Goal: Task Accomplishment & Management: Manage account settings

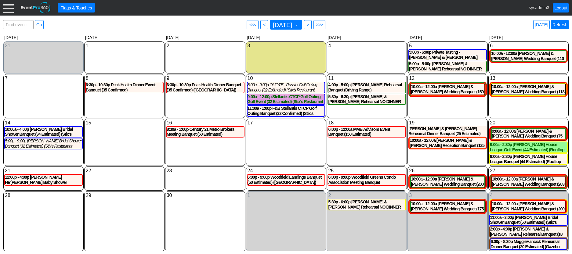
click at [562, 24] on link "Refresh" at bounding box center [560, 24] width 18 height 9
click at [9, 8] on div at bounding box center [8, 7] width 11 height 11
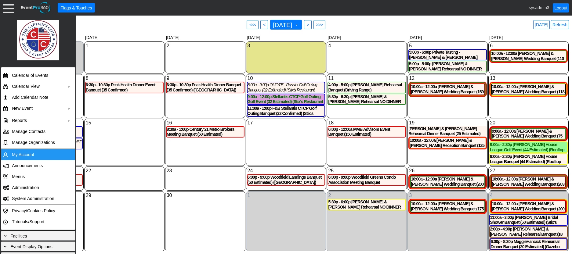
click at [24, 155] on td "My Account" at bounding box center [36, 154] width 55 height 11
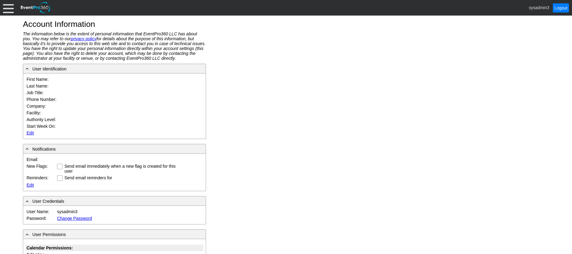
type input "System"
type input "Administrator"
type input "System Administrator"
type input "Captain's Club Golf & Event Center | STIX at The Captain's Club"
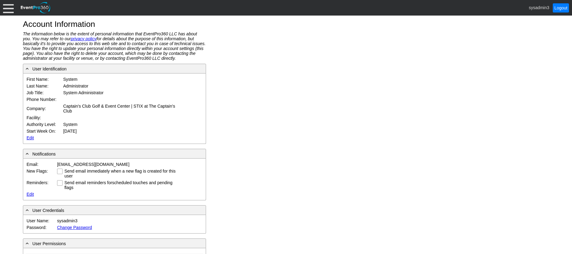
click at [30, 136] on link "Edit" at bounding box center [30, 138] width 7 height 5
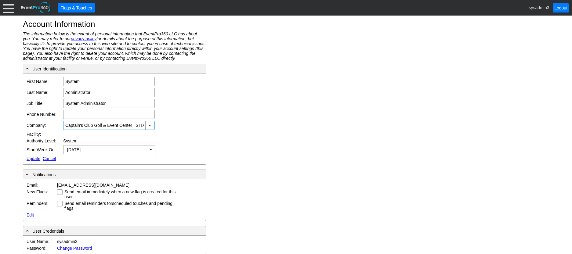
click at [6, 9] on div at bounding box center [8, 7] width 11 height 11
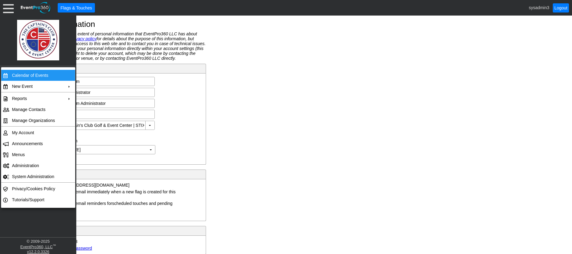
click at [19, 73] on td "Calendar of Events" at bounding box center [36, 75] width 55 height 11
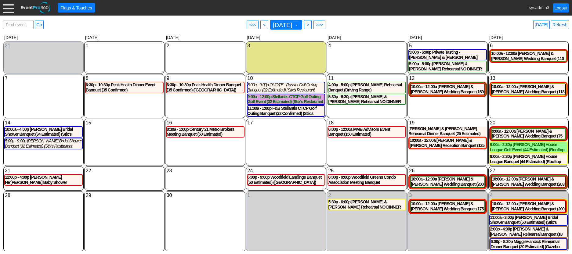
click at [7, 9] on div at bounding box center [8, 7] width 11 height 11
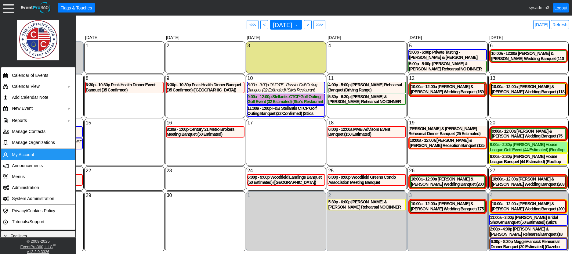
click at [27, 154] on td "My Account" at bounding box center [36, 154] width 55 height 11
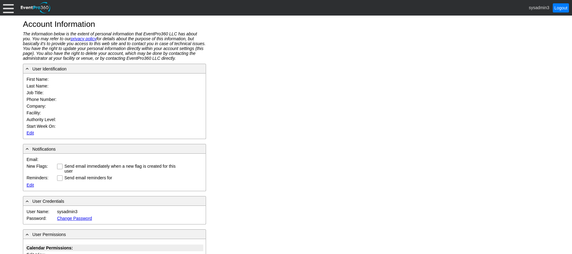
type input "System"
type input "Administrator"
type input "System Administrator"
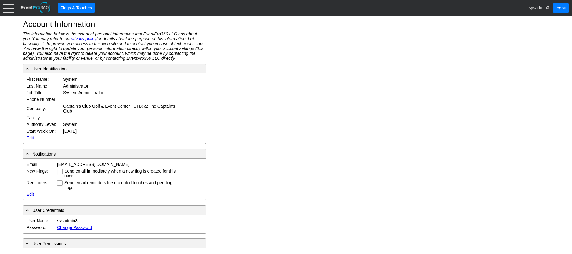
click at [30, 139] on link "Edit" at bounding box center [30, 138] width 7 height 5
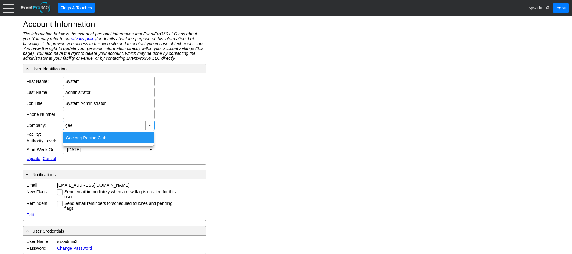
click at [90, 136] on div "Geel ong Racing Club" at bounding box center [108, 138] width 90 height 11
type input "Geelong Racing Club"
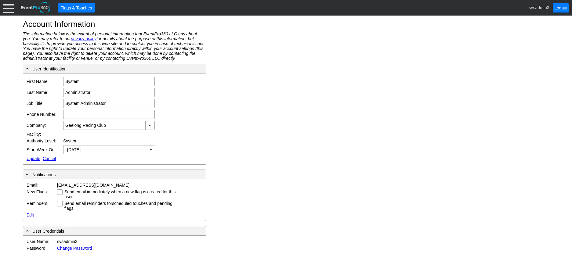
click at [32, 158] on link "Update" at bounding box center [34, 158] width 14 height 5
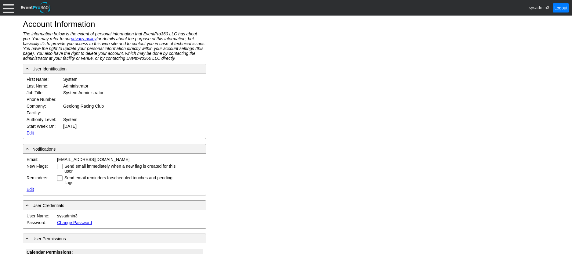
click at [7, 7] on div at bounding box center [8, 7] width 11 height 11
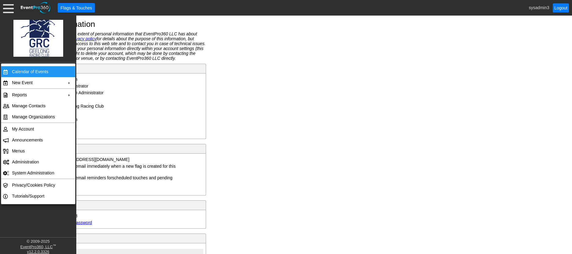
click at [21, 70] on td "Calendar of Events" at bounding box center [36, 71] width 55 height 11
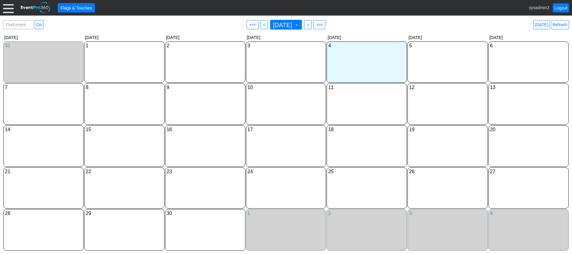
click at [10, 9] on div at bounding box center [8, 7] width 11 height 11
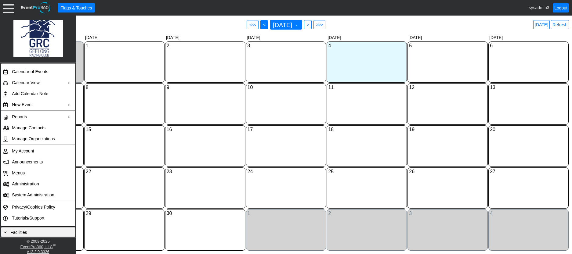
click at [262, 24] on span "<" at bounding box center [264, 25] width 5 height 6
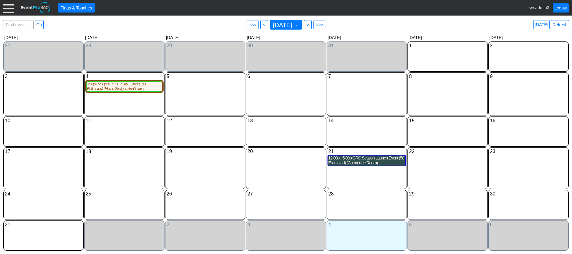
click at [351, 163] on div "12:00p - 5:00p GRC Season Launch Event (50 Estimated) (Committee Room)" at bounding box center [366, 161] width 77 height 10
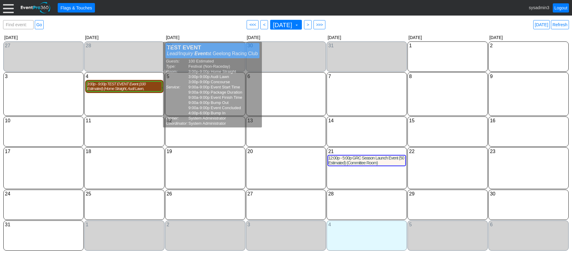
click at [121, 89] on div "3:00p - 9:00p TEST EVENT Event (100 Estimated) (Home Straight, Audi Lawn, Conco…" at bounding box center [124, 86] width 75 height 9
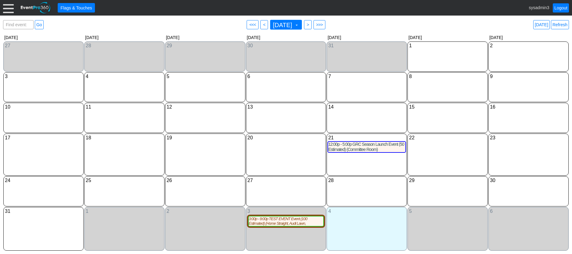
click at [9, 9] on div at bounding box center [8, 7] width 11 height 11
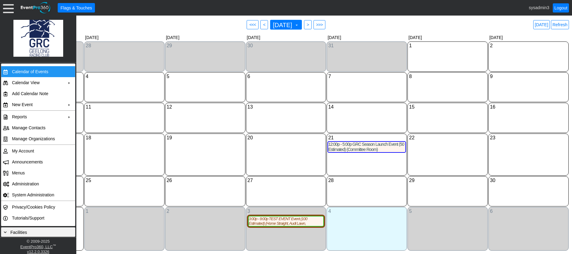
click at [20, 66] on td "Calendar of Events" at bounding box center [36, 71] width 55 height 11
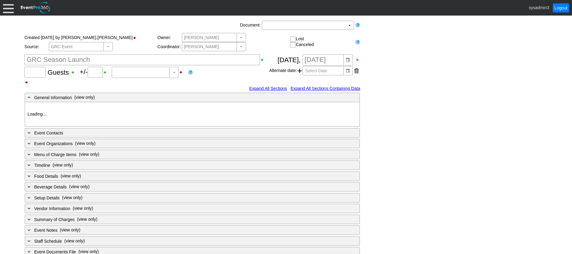
type input "50"
type input "0"
type input "Estimated"
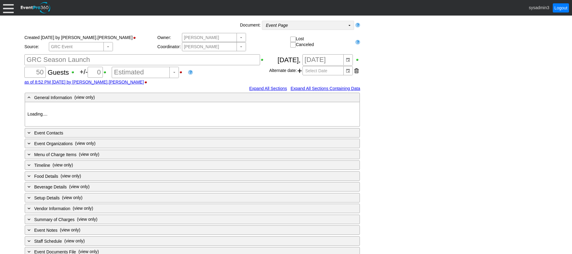
type input "Geelong Racing Club"
type input "GRC Function"
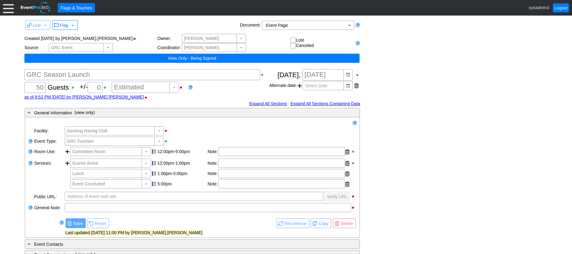
click at [384, 50] on div "Link ▼ Flag ▼ Document: Event Page Χ ▼ ● Print or PDF E-Sign ▼ Insert ▼ Save ▼ …" at bounding box center [286, 197] width 526 height 356
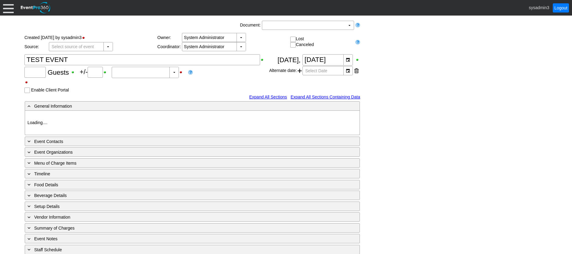
type input "100"
type input "0"
type input "Estimated"
type input "Geelong Racing Club"
type input "Festival (Non-Raceday)"
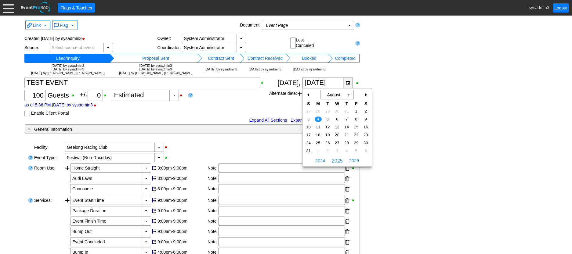
click at [346, 82] on div "▼" at bounding box center [348, 83] width 9 height 11
click at [366, 95] on div "+" at bounding box center [366, 95] width 10 height 10
click at [336, 108] on td "3" at bounding box center [337, 111] width 9 height 8
type input "3/9/2025"
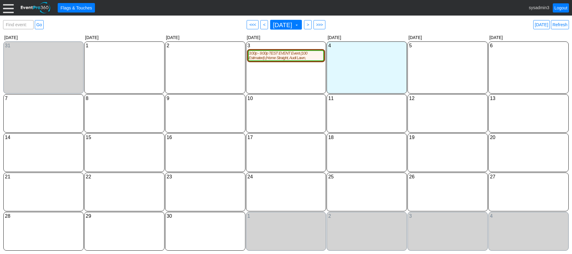
click at [8, 9] on div at bounding box center [8, 7] width 11 height 11
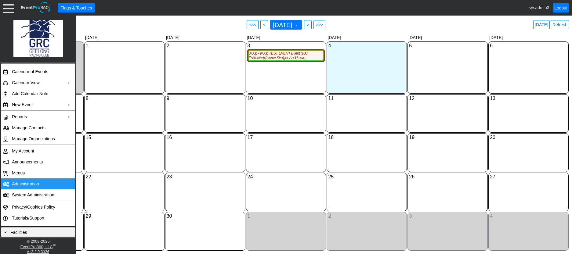
click at [31, 184] on td "Administration" at bounding box center [36, 184] width 55 height 11
click at [310, 26] on span ">" at bounding box center [308, 25] width 5 height 6
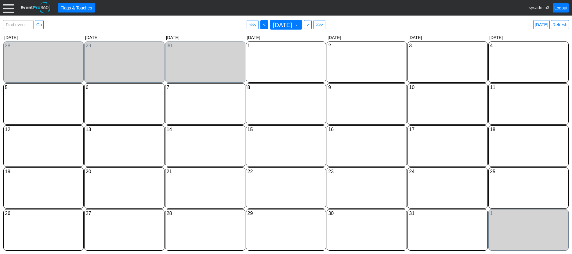
click at [262, 24] on span "<" at bounding box center [264, 25] width 5 height 6
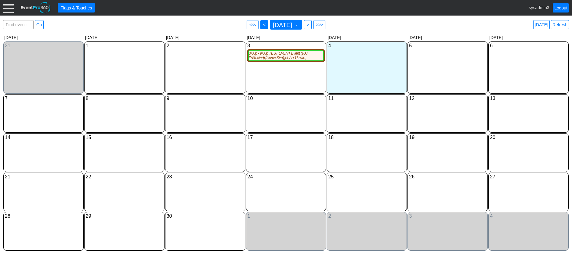
click at [262, 26] on span "<" at bounding box center [264, 25] width 5 height 6
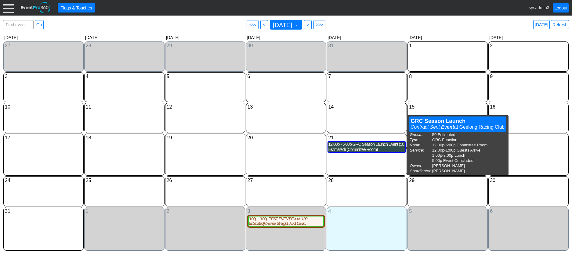
click at [366, 150] on div "12:00p - 5:00p GRC Season Launch Event (50 Estimated) (Committee Room)" at bounding box center [366, 147] width 77 height 10
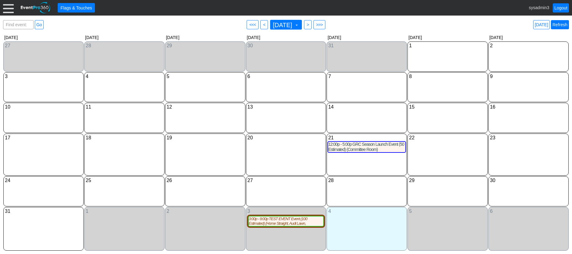
click at [561, 25] on link "Refresh" at bounding box center [560, 24] width 18 height 9
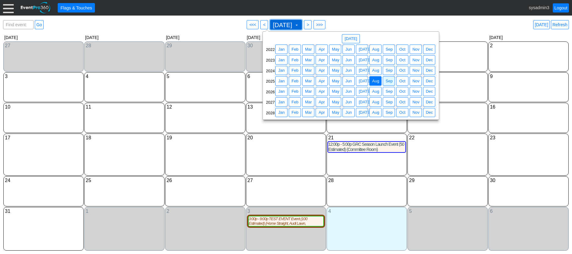
click at [299, 24] on span at bounding box center [296, 25] width 5 height 5
click at [416, 82] on span "Nov" at bounding box center [415, 81] width 9 height 6
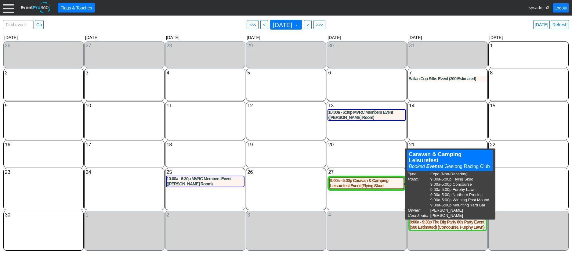
click at [544, 194] on div "29 Saturday" at bounding box center [529, 189] width 80 height 42
click at [529, 187] on div "29 Saturday" at bounding box center [529, 189] width 80 height 42
click at [515, 182] on div "29 Saturday" at bounding box center [529, 189] width 80 height 42
click at [365, 184] on div "9:00a - 5:00p Caravan & Camping Leisurefest Event (Flying Skud, Concourse, Furp…" at bounding box center [367, 183] width 74 height 10
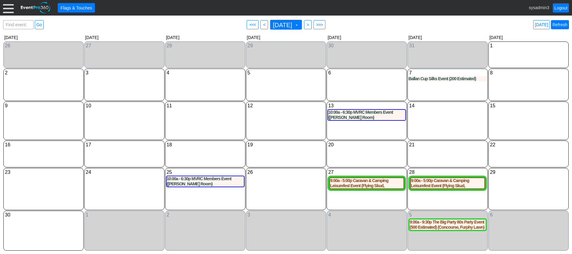
click at [560, 25] on link "Refresh" at bounding box center [560, 24] width 18 height 9
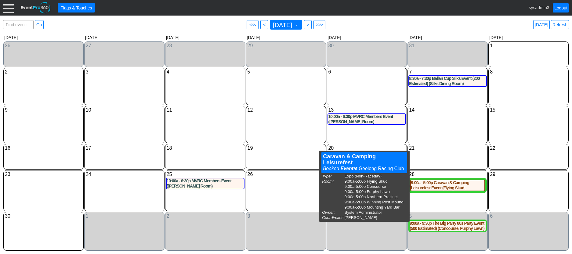
click at [526, 191] on div "29 Saturday" at bounding box center [529, 190] width 80 height 41
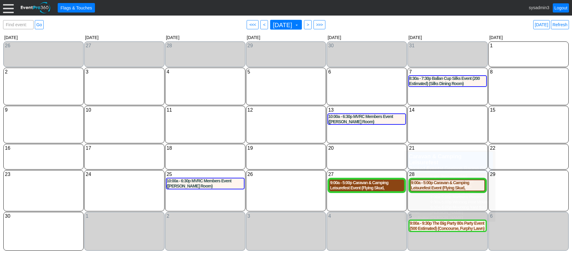
click at [379, 189] on div "9:00a - 5:00p Caravan & Camping Leisurefest Event (Flying Skud, Concourse, Furp…" at bounding box center [367, 185] width 74 height 10
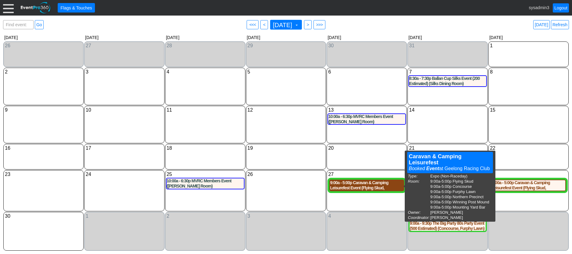
click at [362, 186] on div "9:00a - 5:00p Caravan & Camping Leisurefest Event (Flying Skud, Concourse, Furp…" at bounding box center [367, 185] width 74 height 10
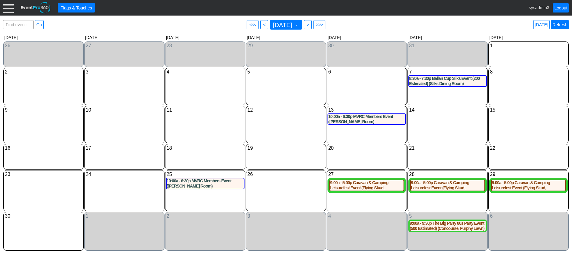
click at [563, 27] on link "Refresh" at bounding box center [560, 24] width 18 height 9
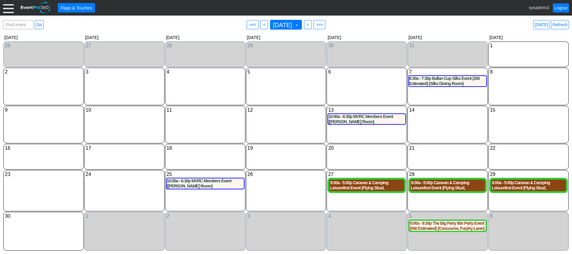
click at [370, 187] on div "9:00a - 5:00p Caravan & Camping Leisurefest Event (Flying Skud, Concourse, Furp…" at bounding box center [367, 185] width 74 height 10
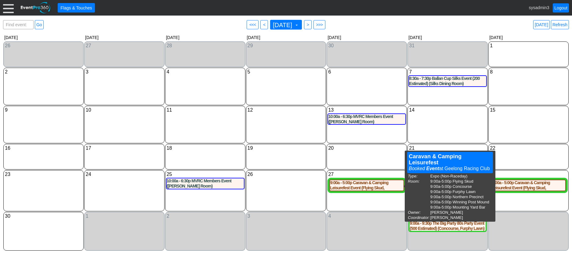
click at [525, 206] on div "29 Saturday 9:00a - 5:00p Caravan & Camping Leisurefest Event (Flying Skud, Con…" at bounding box center [529, 190] width 80 height 41
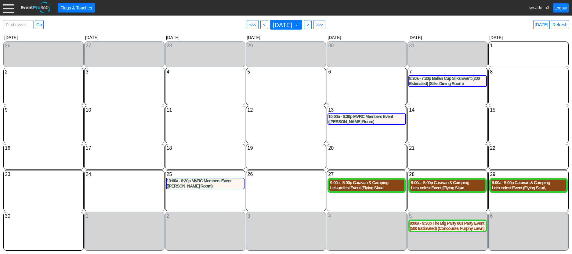
click at [524, 187] on div "9:00a - 5:00p Caravan & Camping Leisurefest Event (Flying Skud, Concourse, Furp…" at bounding box center [529, 185] width 74 height 10
click at [450, 189] on div "9:00a - 5:00p Caravan & Camping Leisurefest Event (Flying Skud, Concourse, Furp…" at bounding box center [448, 185] width 74 height 10
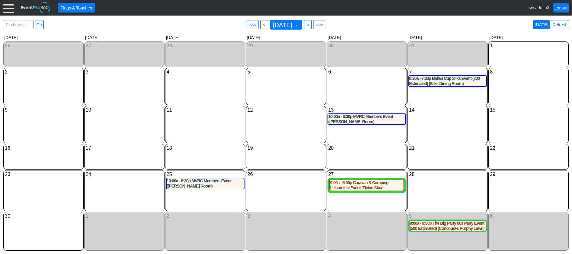
click at [547, 24] on link "Today" at bounding box center [541, 24] width 16 height 9
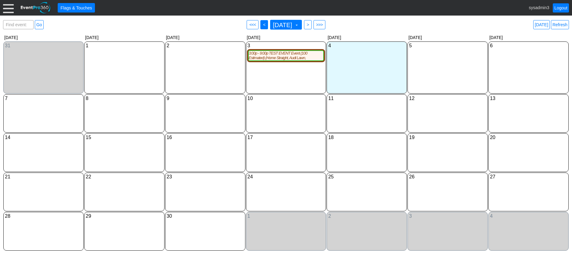
click at [262, 26] on span "<" at bounding box center [264, 25] width 5 height 6
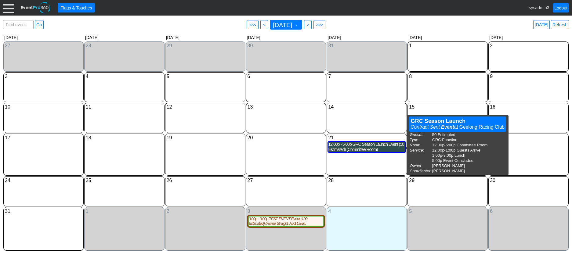
click at [350, 150] on div "12:00p - 5:00p GRC Season Launch Event (50 Estimated) (Committee Room)" at bounding box center [366, 147] width 77 height 10
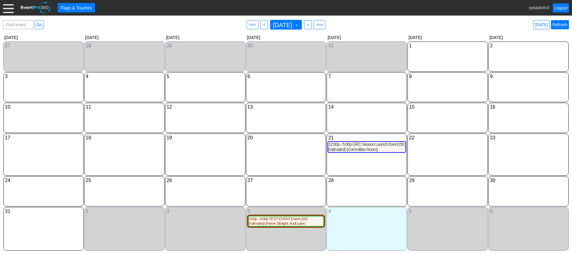
click at [562, 26] on link "Refresh" at bounding box center [560, 24] width 18 height 9
click at [562, 10] on link "Logout" at bounding box center [561, 7] width 16 height 9
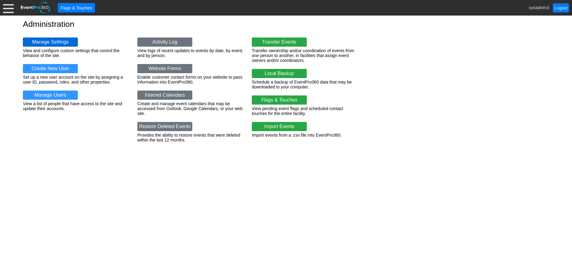
click at [48, 40] on link "Manage Settings" at bounding box center [50, 42] width 55 height 9
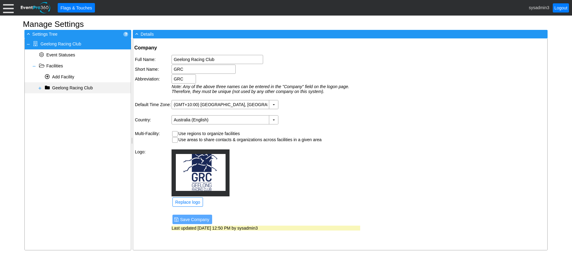
click at [39, 88] on span at bounding box center [40, 88] width 5 height 5
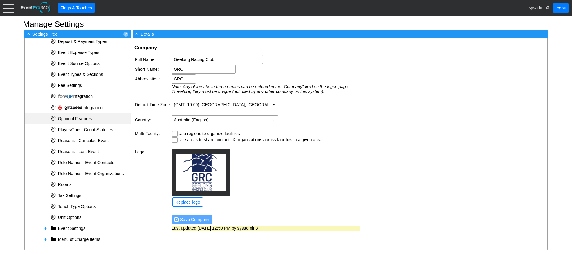
scroll to position [159, 0]
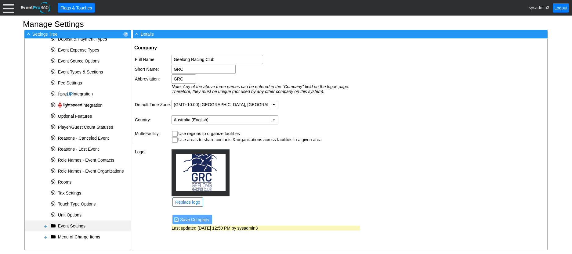
click at [45, 226] on span at bounding box center [45, 226] width 5 height 5
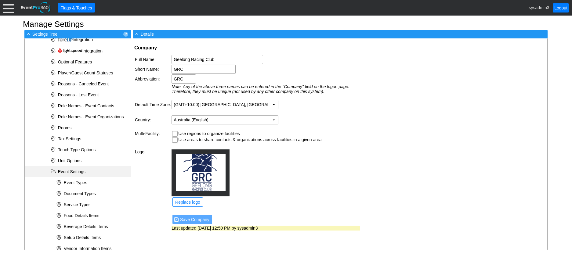
scroll to position [250, 0]
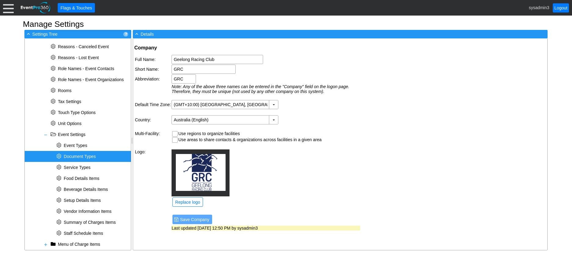
click at [78, 156] on span "Document Types" at bounding box center [80, 156] width 32 height 5
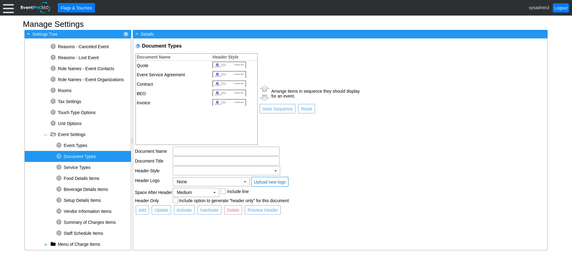
click at [158, 83] on td "Contract" at bounding box center [172, 84] width 73 height 9
type input "Contract"
checkbox input "true"
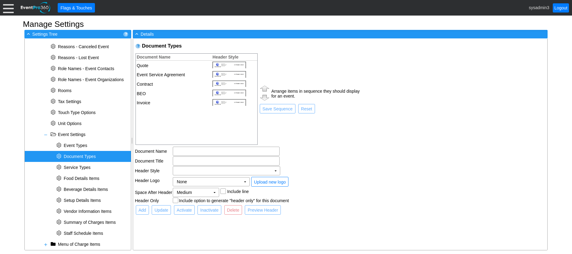
checkbox input "true"
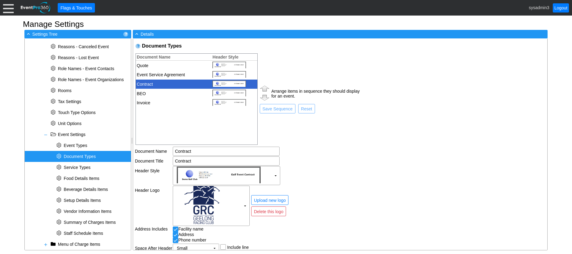
click at [162, 80] on td "Contract" at bounding box center [172, 84] width 73 height 9
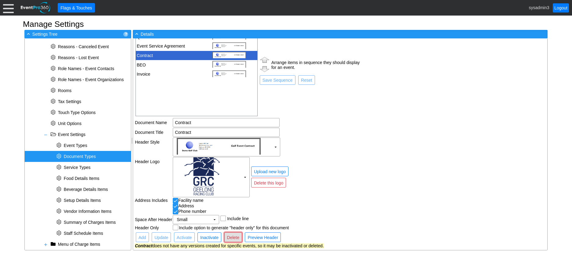
click at [233, 240] on span "Delete" at bounding box center [233, 238] width 15 height 6
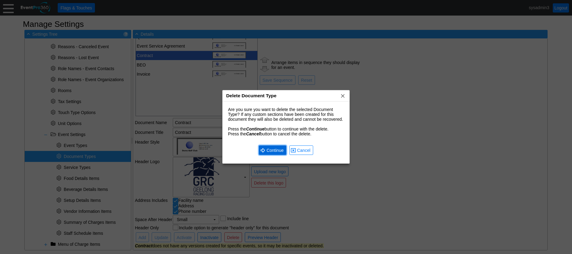
click at [273, 148] on span "Continue" at bounding box center [275, 150] width 20 height 6
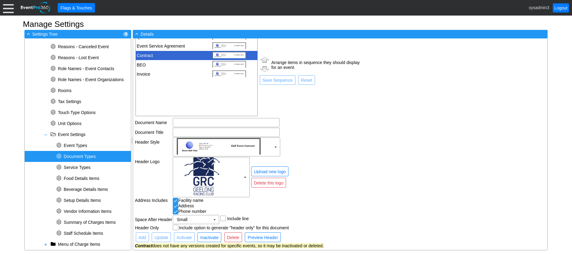
scroll to position [0, 0]
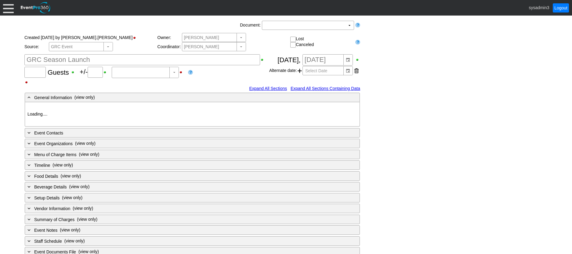
type input "50"
type input "0"
type input "Estimated"
type input "Geelong Racing Club"
type input "GRC Function"
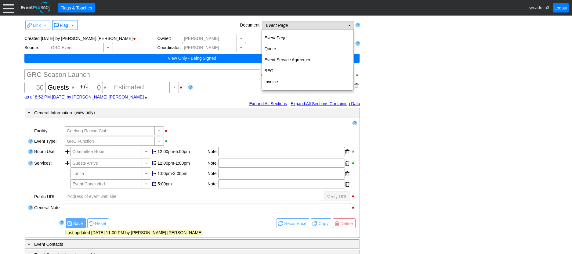
click at [285, 28] on td "Event Page Χ" at bounding box center [303, 25] width 83 height 9
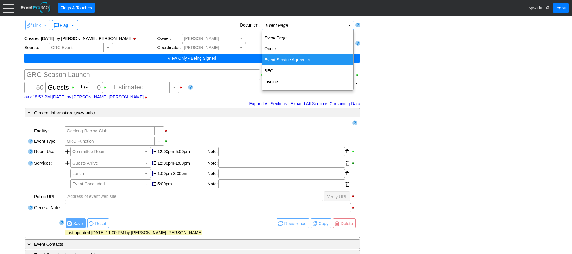
click at [288, 56] on td "Event Service Agreement" at bounding box center [308, 59] width 92 height 11
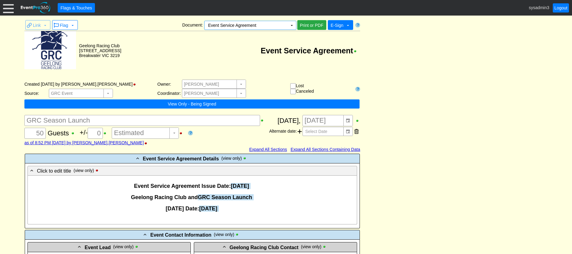
click at [337, 26] on span "E-Sign" at bounding box center [337, 25] width 13 height 5
click at [341, 24] on span "E-Sign" at bounding box center [337, 25] width 13 height 5
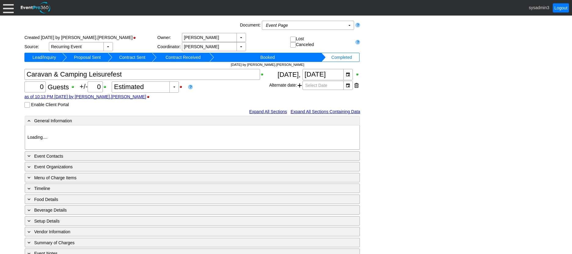
type input "Geelong Racing Club"
type input "Expo (Non-Raceday)"
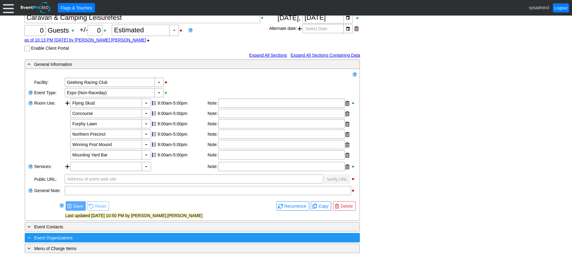
scroll to position [61, 0]
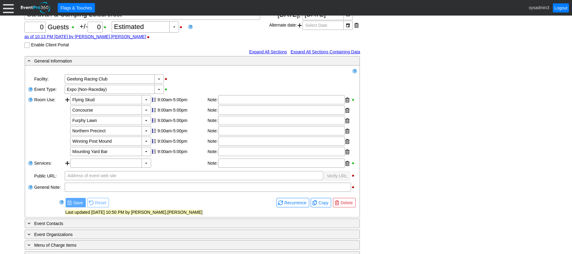
click at [409, 166] on div "- General Information ▼ Loading.... Remove all highlights Facility: ▼ Χ Geelong…" at bounding box center [286, 202] width 526 height 292
click at [323, 203] on span "Copy" at bounding box center [323, 203] width 13 height 6
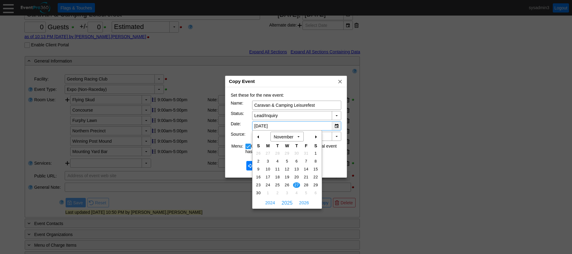
click at [336, 126] on div "▼" at bounding box center [336, 126] width 9 height 9
click at [306, 184] on span "28" at bounding box center [306, 185] width 7 height 5
type input "[DATE]"
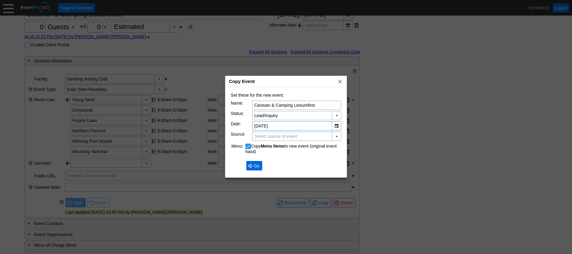
click at [257, 167] on span "Go" at bounding box center [257, 166] width 8 height 6
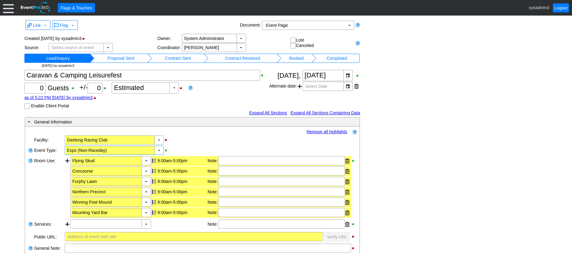
scroll to position [31, 0]
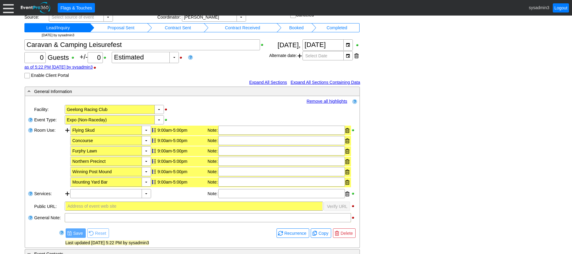
click at [326, 102] on link "Remove all highlights" at bounding box center [327, 101] width 41 height 5
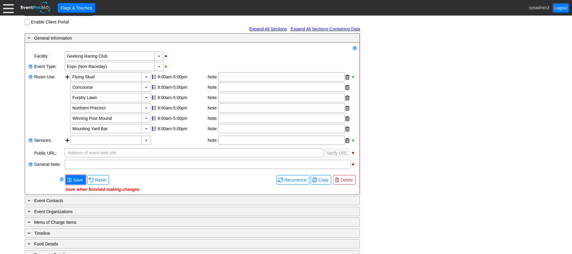
scroll to position [92, 0]
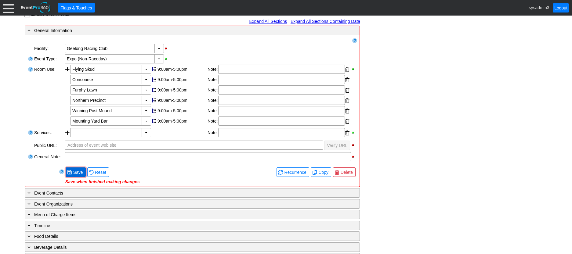
click at [79, 173] on span "Save" at bounding box center [78, 172] width 12 height 6
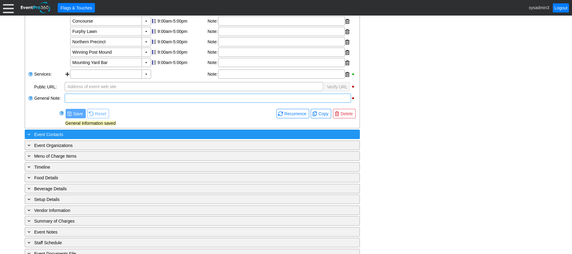
scroll to position [153, 0]
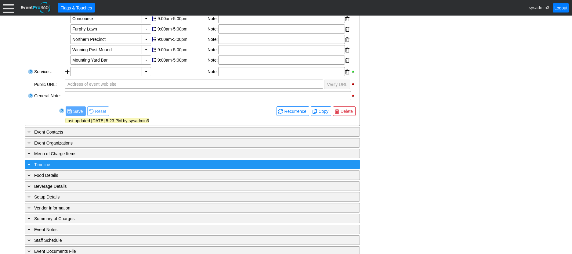
click at [106, 165] on div "+ Timeline" at bounding box center [179, 164] width 307 height 7
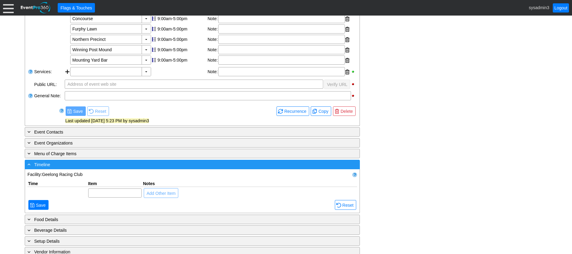
click at [116, 165] on div "- Timeline" at bounding box center [179, 164] width 307 height 7
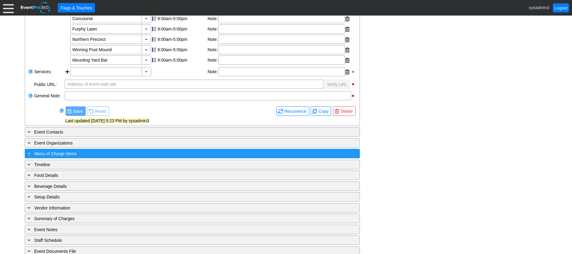
click at [122, 152] on div "+ Menu of Charge Items" at bounding box center [179, 153] width 307 height 7
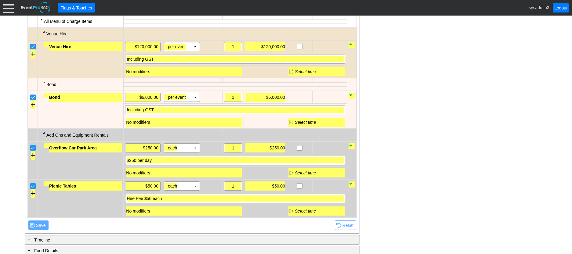
scroll to position [275, 0]
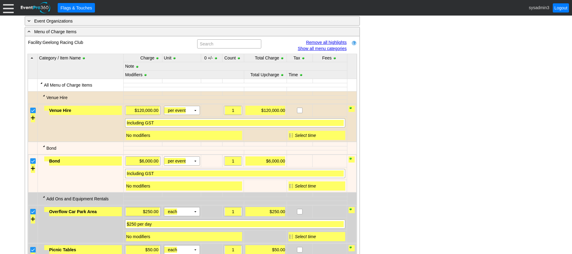
click at [315, 42] on link "Remove all highlights" at bounding box center [326, 42] width 41 height 5
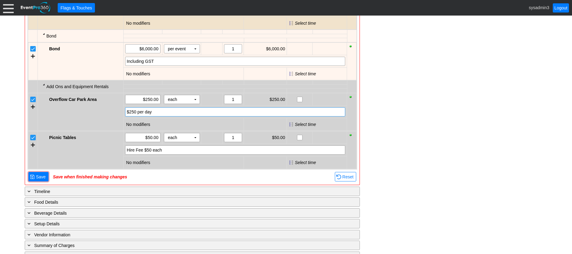
scroll to position [397, 0]
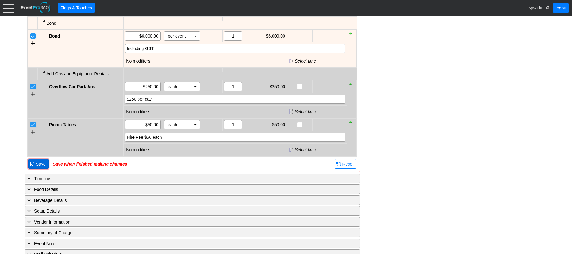
click at [42, 165] on span "Save" at bounding box center [41, 164] width 12 height 6
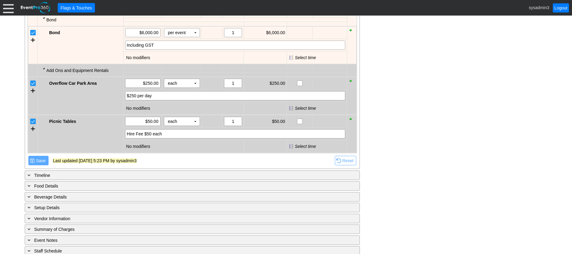
scroll to position [403, 0]
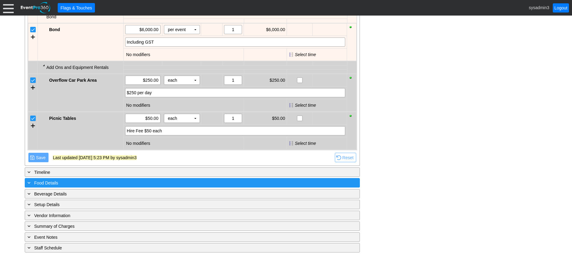
click at [105, 185] on div "+ Food Details" at bounding box center [179, 183] width 307 height 7
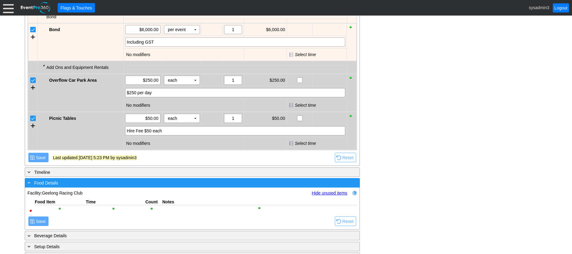
click at [106, 185] on div "- Food Details" at bounding box center [179, 183] width 307 height 7
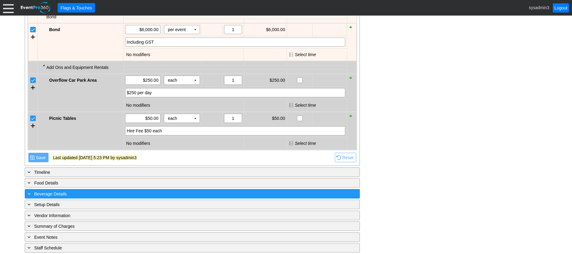
click at [115, 195] on div "+ Beverage Details" at bounding box center [179, 194] width 307 height 7
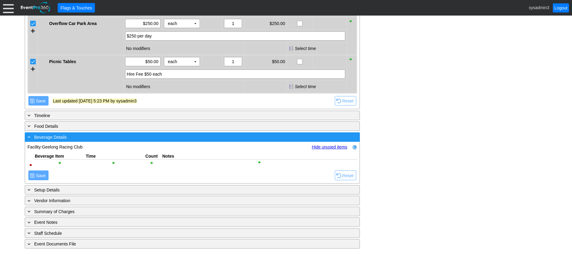
scroll to position [461, 0]
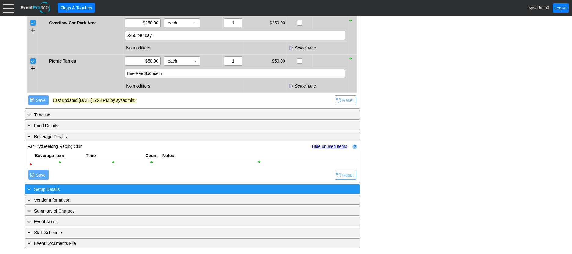
click at [123, 185] on div "+ Setup Details ▼" at bounding box center [192, 189] width 335 height 9
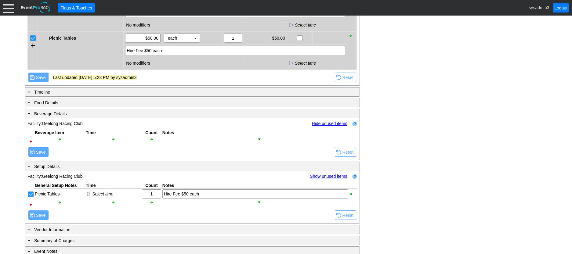
scroll to position [513, 0]
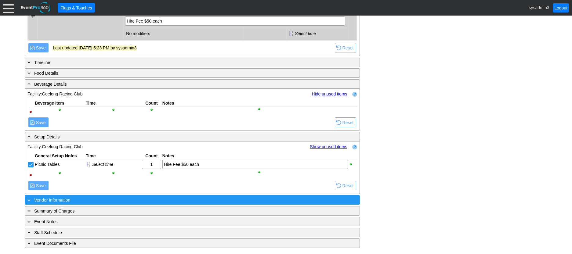
click at [124, 200] on div "+ Vendor Information" at bounding box center [179, 200] width 307 height 7
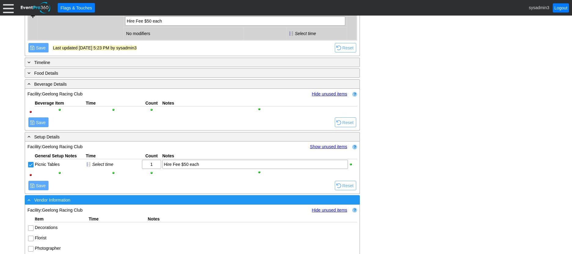
click at [124, 200] on div "- Vendor Information" at bounding box center [179, 200] width 307 height 7
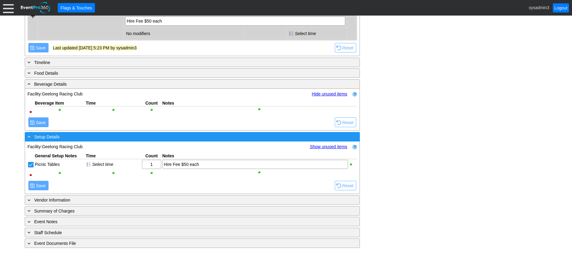
click at [135, 138] on div "- Setup Details" at bounding box center [179, 136] width 307 height 7
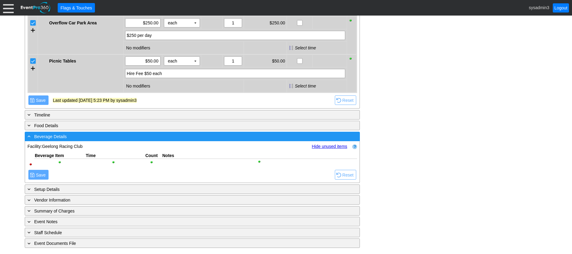
click at [140, 140] on div "- Beverage Details ▼" at bounding box center [192, 136] width 335 height 9
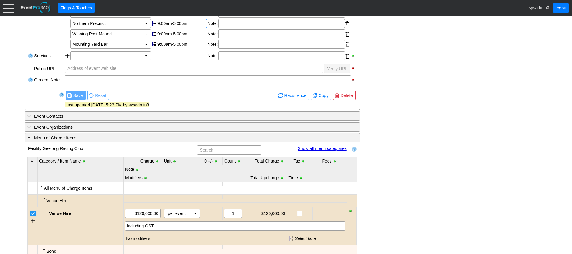
scroll to position [83, 0]
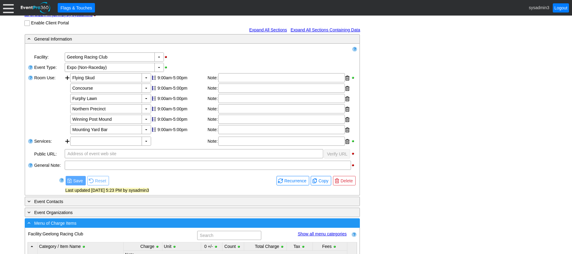
click at [224, 224] on div "- Menu of Charge Items" at bounding box center [179, 223] width 307 height 7
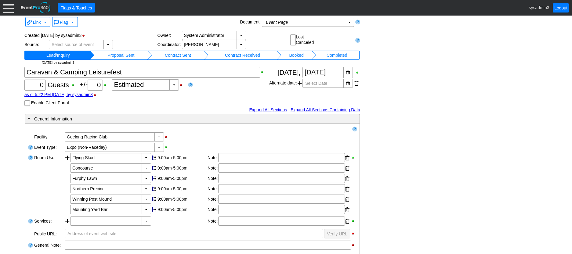
scroll to position [0, 0]
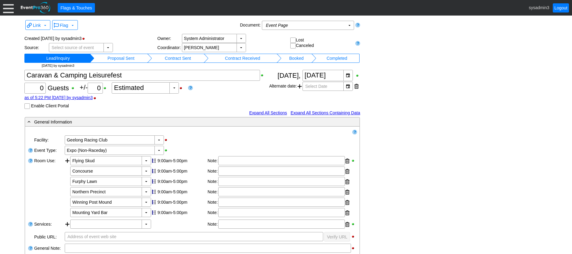
click at [294, 57] on td "Booked" at bounding box center [297, 58] width 30 height 9
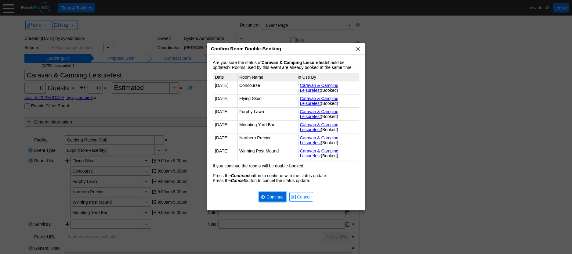
drag, startPoint x: 280, startPoint y: 195, endPoint x: 267, endPoint y: 184, distance: 16.9
click at [279, 194] on span "Continue" at bounding box center [275, 197] width 20 height 6
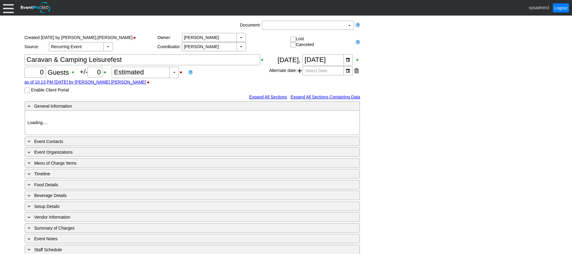
type input "Geelong Racing Club"
type input "Expo (Non-Raceday)"
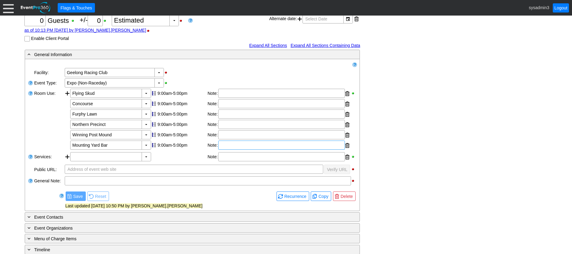
scroll to position [92, 0]
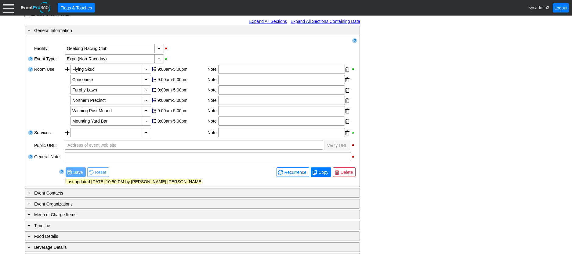
click at [317, 172] on span "Copy" at bounding box center [323, 172] width 13 height 6
checkbox input "true"
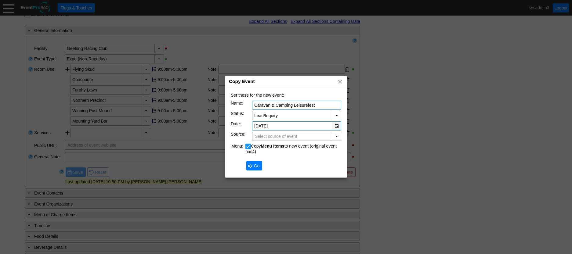
click at [338, 126] on div "▼" at bounding box center [336, 126] width 9 height 9
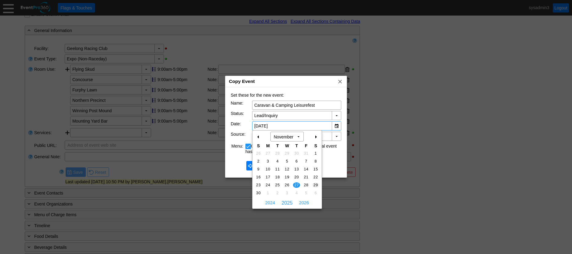
click at [315, 183] on span "29" at bounding box center [315, 185] width 7 height 5
type input "[DATE]"
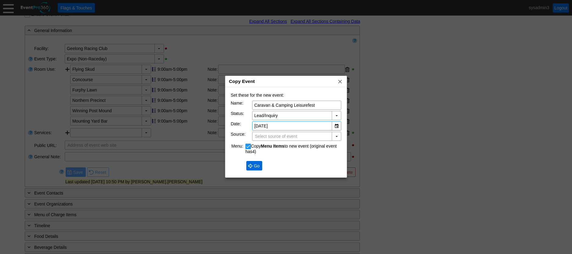
click at [254, 163] on span "Go" at bounding box center [257, 166] width 8 height 6
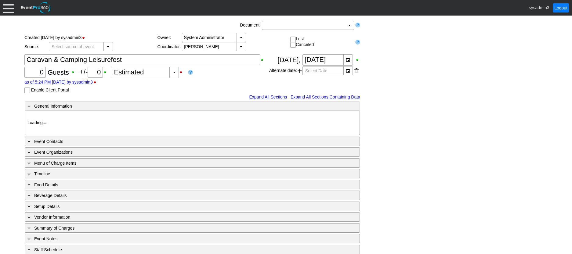
type input "Geelong Racing Club"
type input "Expo (Non-Raceday)"
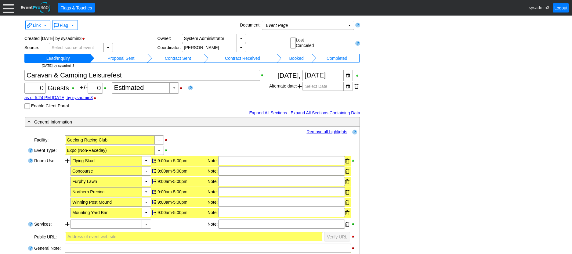
click at [288, 59] on td "Booked" at bounding box center [297, 58] width 30 height 9
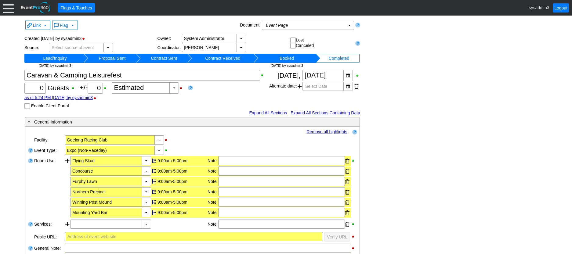
click at [330, 132] on link "Remove all highlights" at bounding box center [327, 131] width 41 height 5
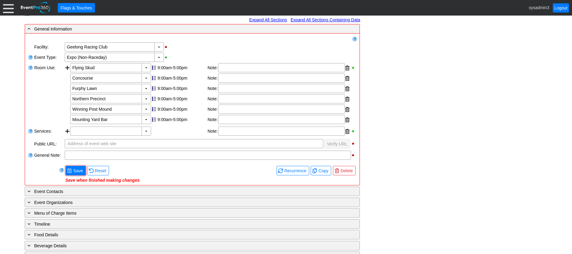
scroll to position [122, 0]
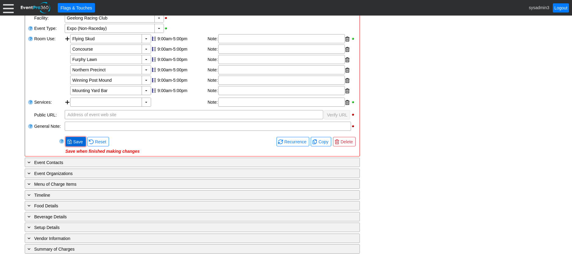
click at [76, 140] on span "Save" at bounding box center [78, 142] width 12 height 6
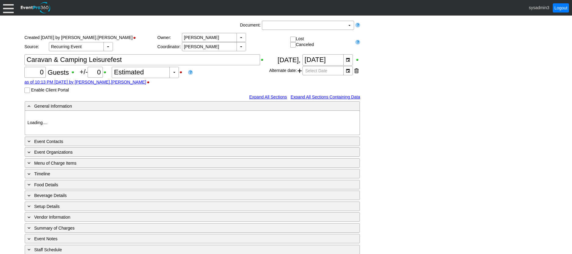
type input "Geelong Racing Club"
type input "Expo (Non-Raceday)"
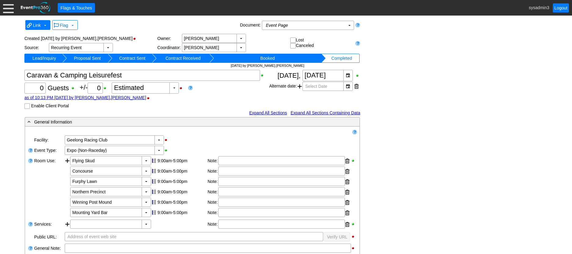
click at [37, 25] on span "Link" at bounding box center [37, 25] width 8 height 5
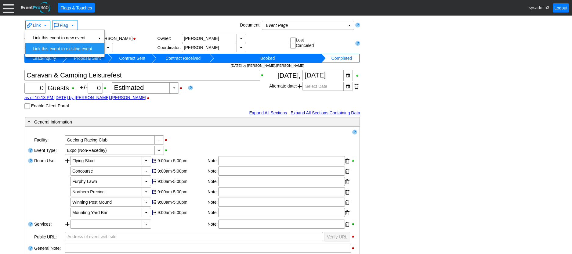
click at [62, 49] on td "Link this event to existing event" at bounding box center [62, 48] width 64 height 11
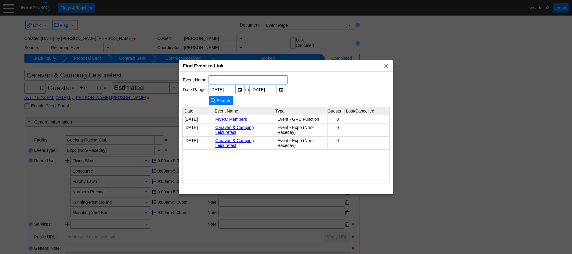
click at [226, 129] on link "Caravan & Camping Leisurefest" at bounding box center [235, 130] width 38 height 10
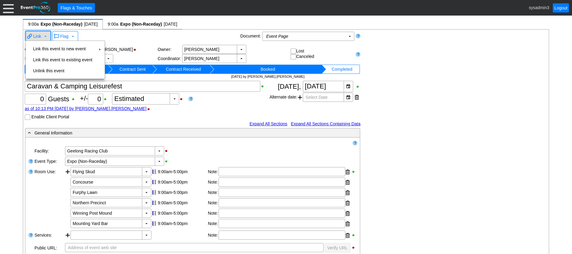
click at [40, 36] on span "Link" at bounding box center [37, 36] width 8 height 5
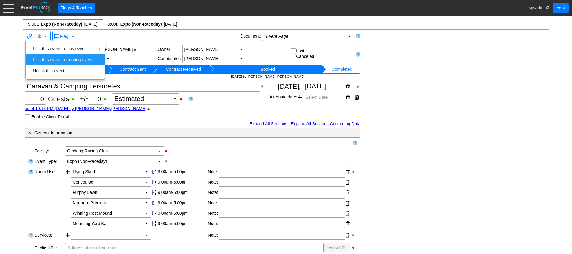
click at [73, 60] on td "Link this event to existing event" at bounding box center [63, 59] width 64 height 11
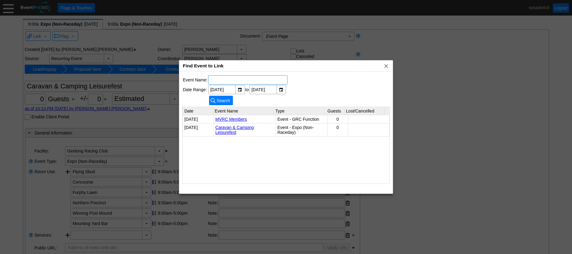
click at [224, 127] on link "Caravan & Camping Leisurefest" at bounding box center [235, 130] width 38 height 10
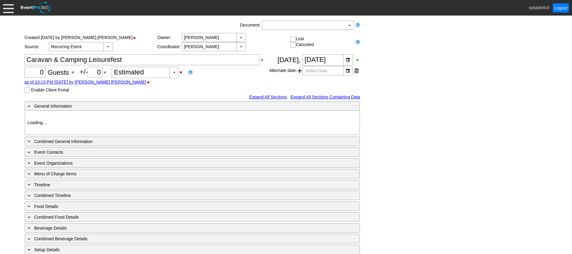
type input "Geelong Racing Club"
type input "Expo (Non-Raceday)"
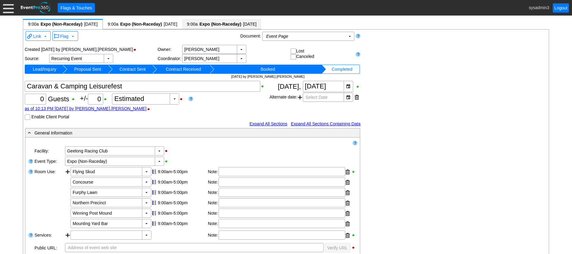
click at [239, 23] on span "Expo (Non-Raceday)" at bounding box center [220, 24] width 43 height 6
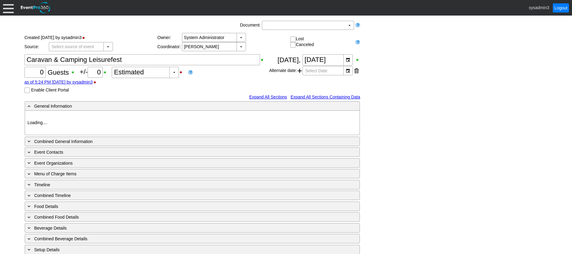
type input "Geelong Racing Club"
type input "Expo (Non-Raceday)"
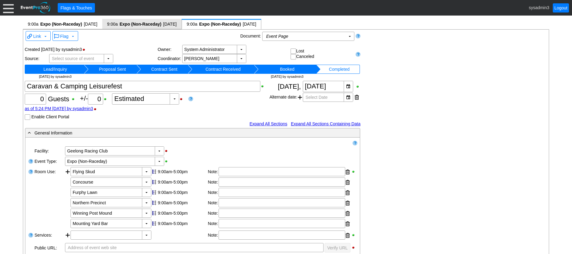
click at [154, 25] on span "Expo (Non-Raceday)" at bounding box center [140, 24] width 43 height 6
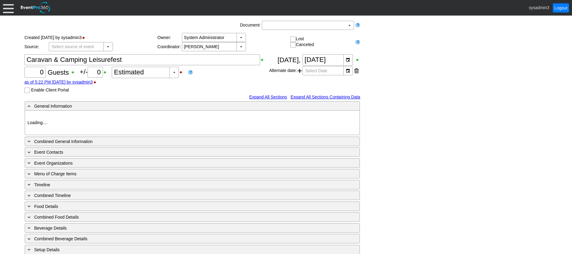
type input "Geelong Racing Club"
type input "Expo (Non-Raceday)"
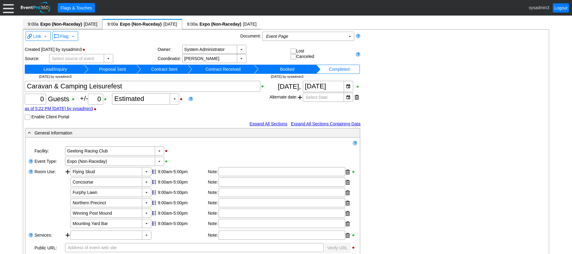
click at [83, 23] on span "9:00a Expo (Non-Raceday) 27/11/2025" at bounding box center [63, 24] width 70 height 6
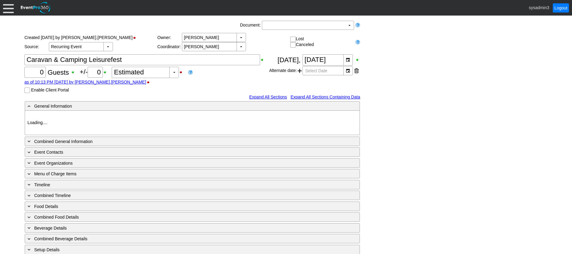
type input "Geelong Racing Club"
type input "Expo (Non-Raceday)"
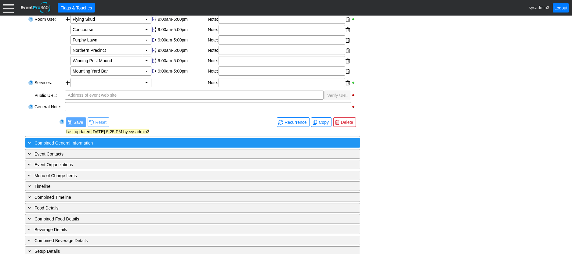
click at [83, 144] on span "Combined General Information" at bounding box center [64, 143] width 58 height 5
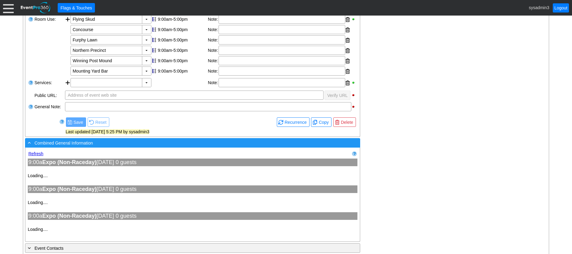
type input "Geelong Racing Club"
type input "Expo (Non-Raceday)"
type input "Geelong Racing Club"
type input "Expo (Non-Raceday)"
type input "Geelong Racing Club"
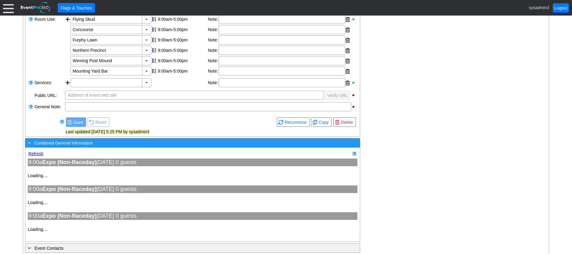
type input "Expo (Non-Raceday)"
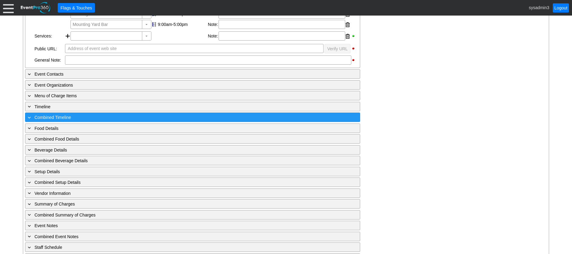
scroll to position [641, 0]
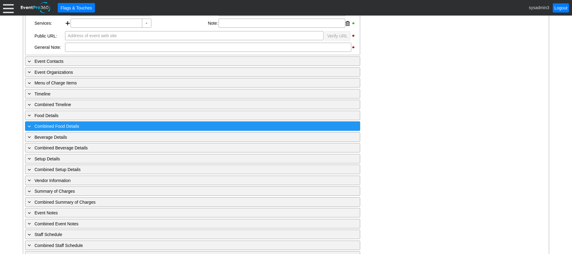
click at [87, 126] on div "+ Combined Food Details" at bounding box center [180, 126] width 307 height 7
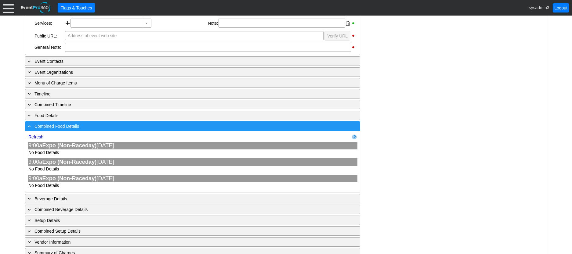
click at [84, 125] on div "- Combined Food Details" at bounding box center [180, 126] width 307 height 7
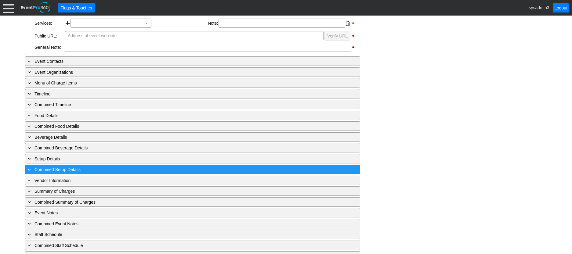
scroll to position [654, 0]
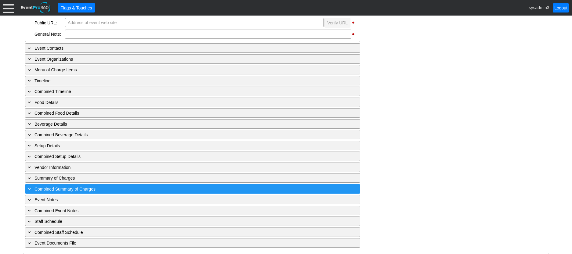
click at [116, 189] on div "+ Combined Summary of Charges" at bounding box center [180, 189] width 307 height 7
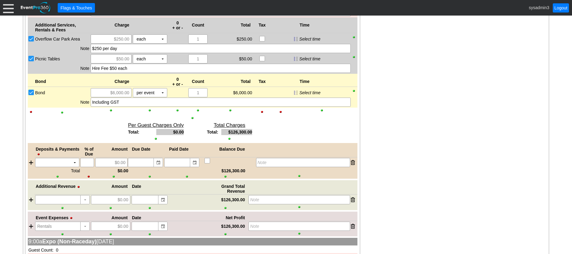
scroll to position [818, 0]
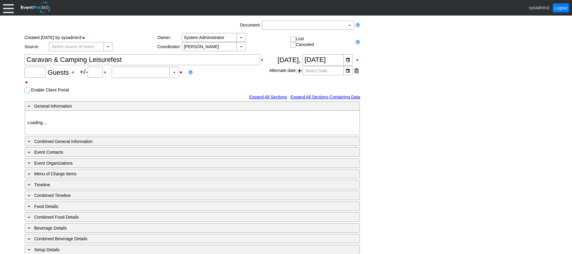
type input "Geelong Racing Club"
type input "Expo (Non-Raceday)"
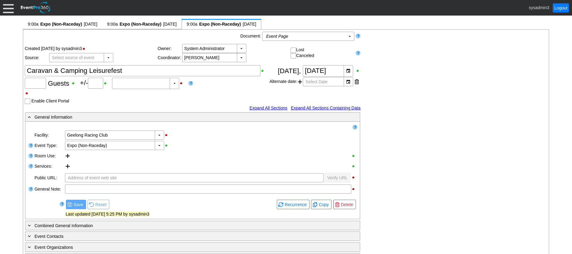
type input "0"
type input "Estimated"
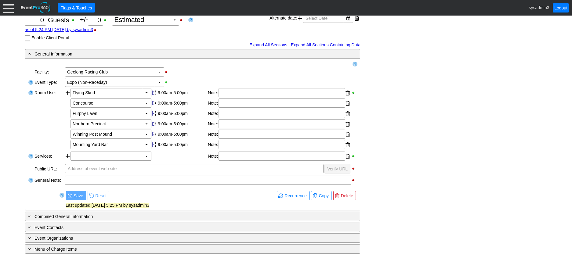
scroll to position [122, 0]
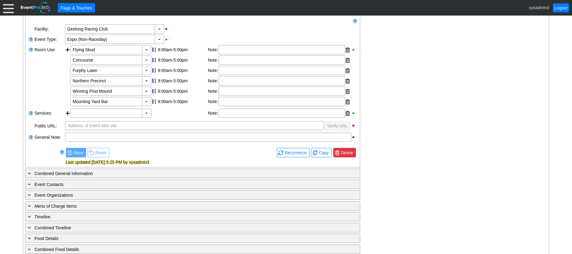
click at [348, 152] on span "Delete" at bounding box center [347, 153] width 15 height 6
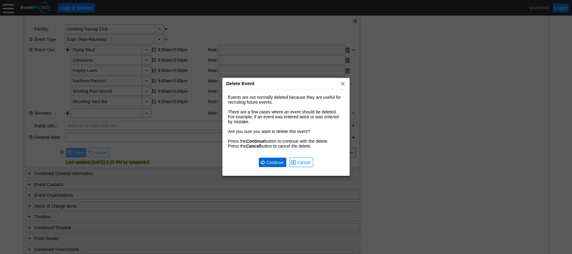
click at [275, 165] on span "Continue" at bounding box center [275, 163] width 20 height 6
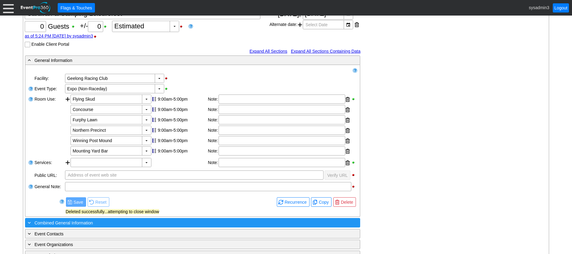
scroll to position [0, 0]
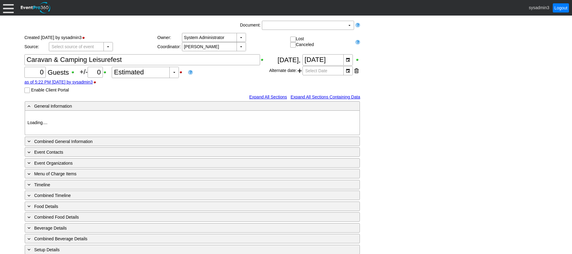
type input "Geelong Racing Club"
type input "Expo (Non-Raceday)"
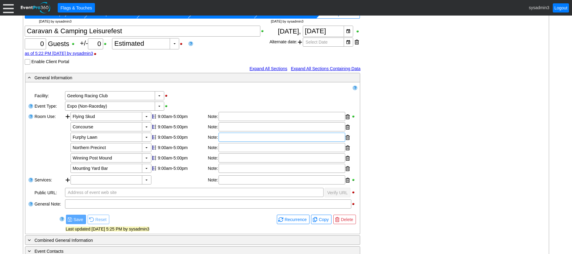
scroll to position [122, 0]
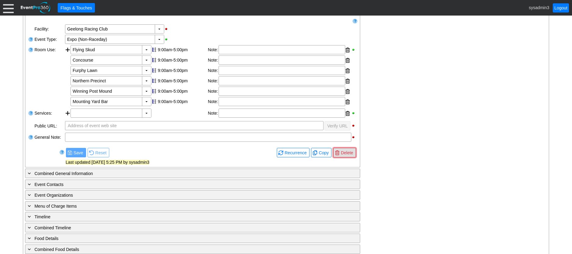
click at [349, 155] on span "Delete" at bounding box center [347, 153] width 15 height 6
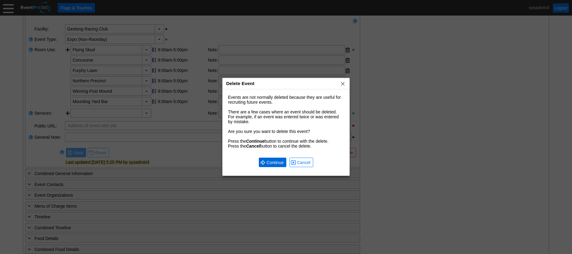
scroll to position [0, 0]
click at [269, 160] on span "Continue" at bounding box center [275, 163] width 20 height 6
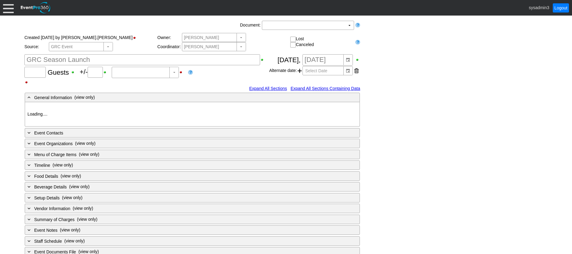
type input "50"
type input "0"
type input "Estimated"
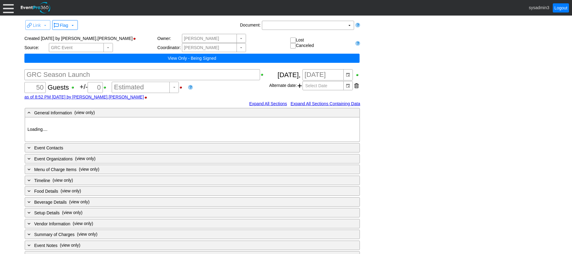
type input "Geelong Racing Club"
type input "GRC Function"
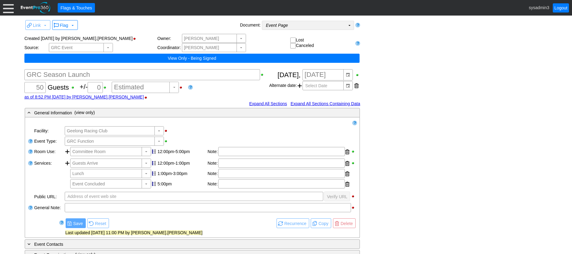
click at [298, 27] on td "Event Page Χ" at bounding box center [303, 25] width 83 height 9
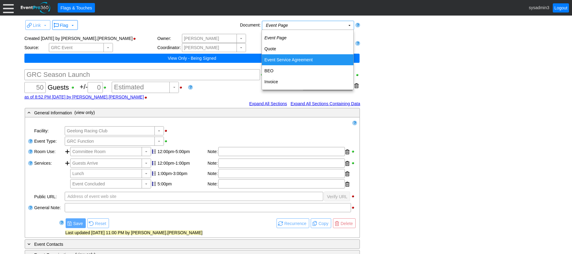
click at [294, 58] on td "Event Service Agreement" at bounding box center [308, 59] width 92 height 11
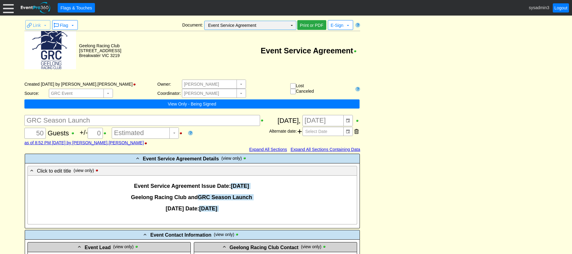
click at [271, 23] on td "Event Service Agreement Χ" at bounding box center [246, 25] width 83 height 9
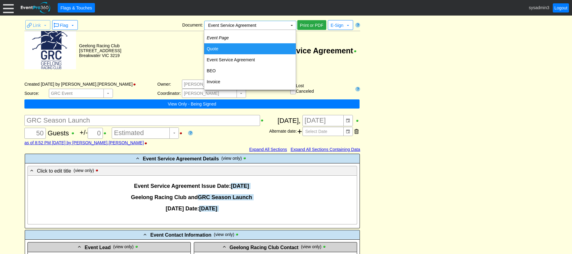
click at [332, 35] on td "Event Service Agreement" at bounding box center [240, 50] width 239 height 39
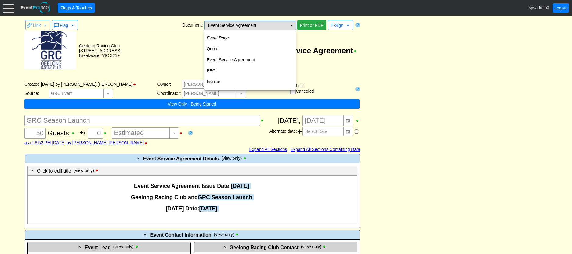
click at [264, 27] on td "Event Service Agreement Χ" at bounding box center [246, 25] width 83 height 9
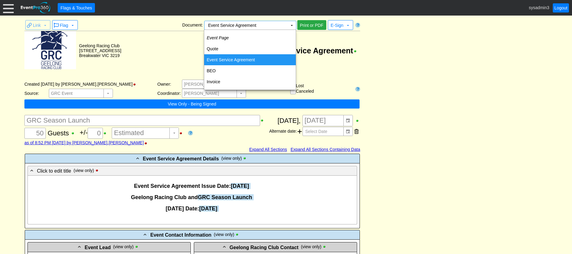
click at [241, 56] on td "Event Service Agreement" at bounding box center [250, 59] width 92 height 11
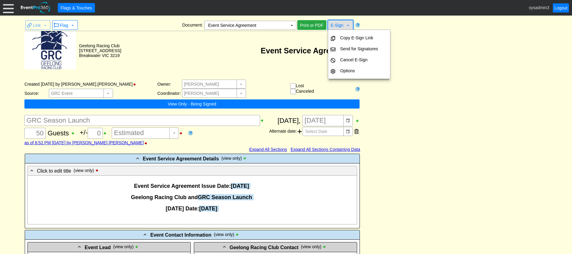
click at [337, 25] on span "E-Sign" at bounding box center [337, 25] width 13 height 5
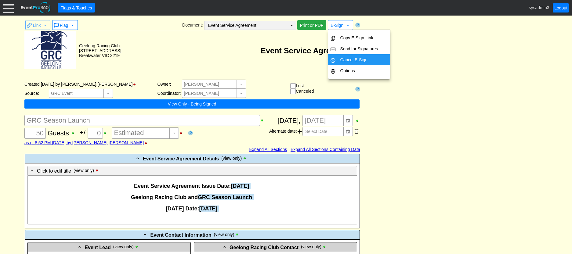
click at [291, 25] on td "▼" at bounding box center [292, 25] width 9 height 9
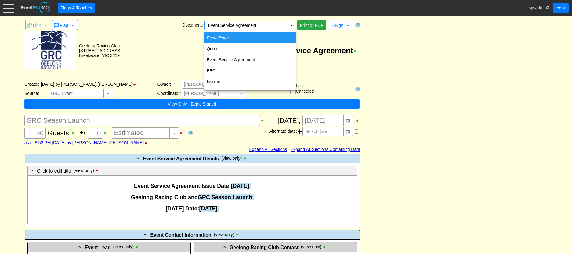
click at [227, 35] on icon "Event Page" at bounding box center [218, 37] width 22 height 5
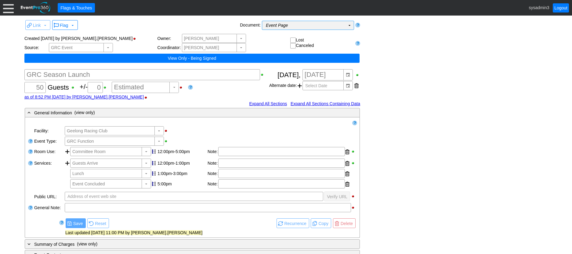
click at [311, 27] on td "Event Page Χ" at bounding box center [303, 25] width 83 height 9
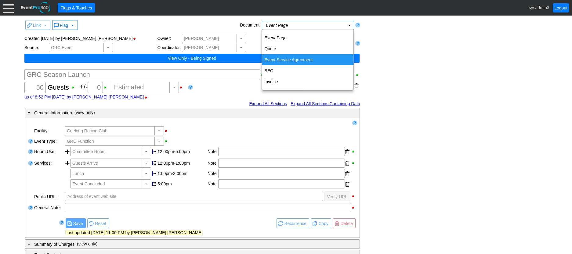
click at [289, 60] on td "Event Service Agreement" at bounding box center [308, 59] width 92 height 11
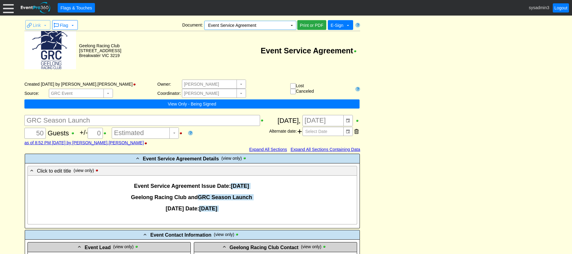
click at [338, 26] on span "E-Sign" at bounding box center [337, 25] width 13 height 5
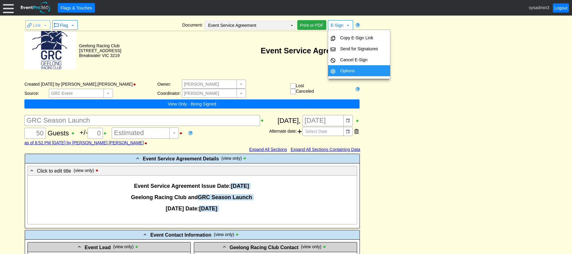
click at [271, 26] on td "Event Service Agreement Χ" at bounding box center [246, 25] width 83 height 9
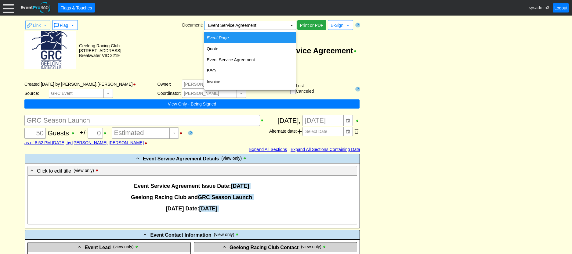
click at [220, 36] on icon "Event Page" at bounding box center [218, 37] width 22 height 5
